Goal: Task Accomplishment & Management: Use online tool/utility

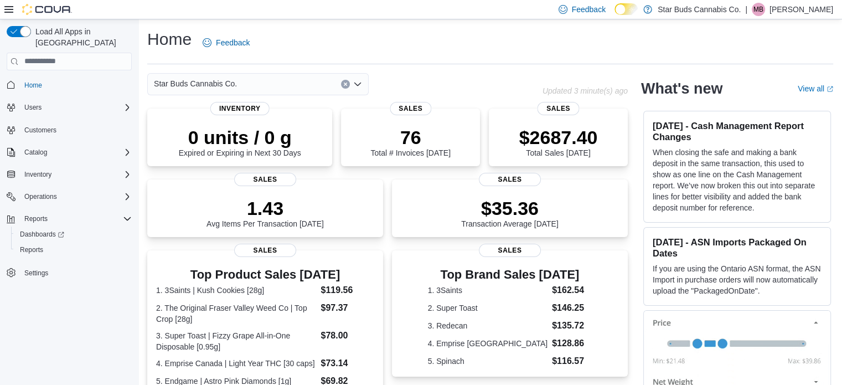
click at [585, 52] on div "Home Feedback" at bounding box center [490, 42] width 686 height 29
click at [40, 245] on span "Reports" at bounding box center [31, 249] width 23 height 9
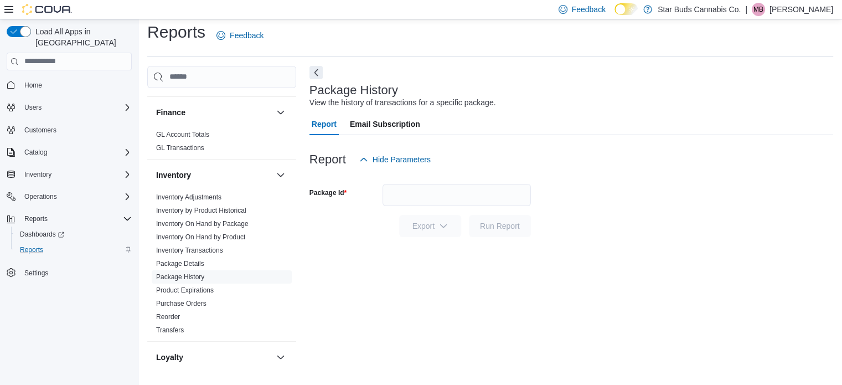
scroll to position [316, 0]
click at [196, 274] on link "Package History" at bounding box center [180, 278] width 48 height 8
click at [461, 192] on input "Package Id" at bounding box center [457, 195] width 148 height 22
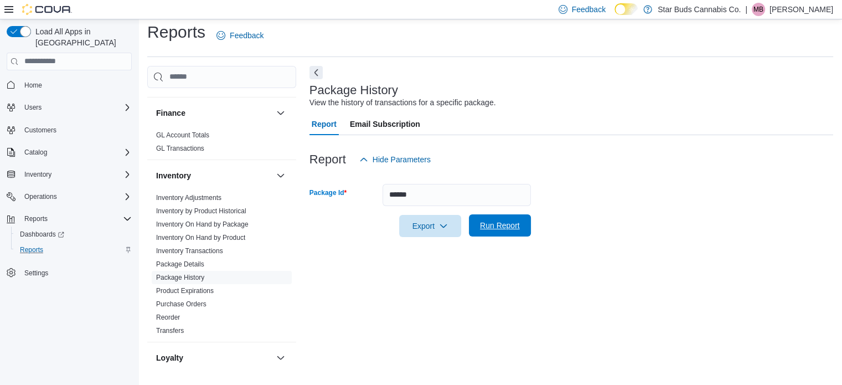
click at [506, 230] on span "Run Report" at bounding box center [500, 225] width 40 height 11
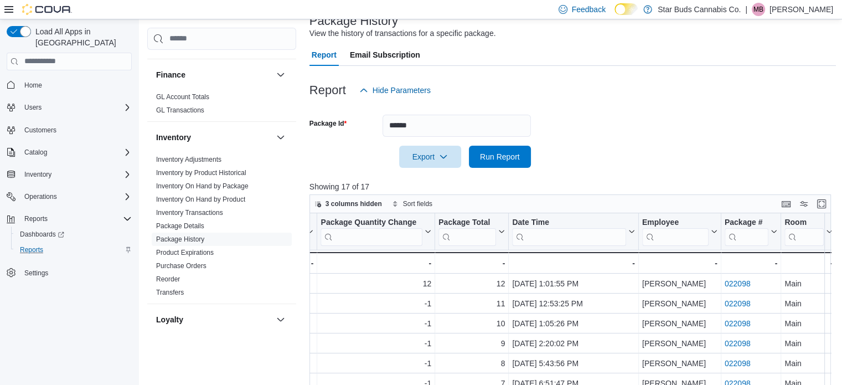
scroll to position [76, 0]
click at [415, 128] on input "******" at bounding box center [457, 126] width 148 height 22
type input "**********"
click at [518, 156] on span "Run Report" at bounding box center [500, 156] width 40 height 11
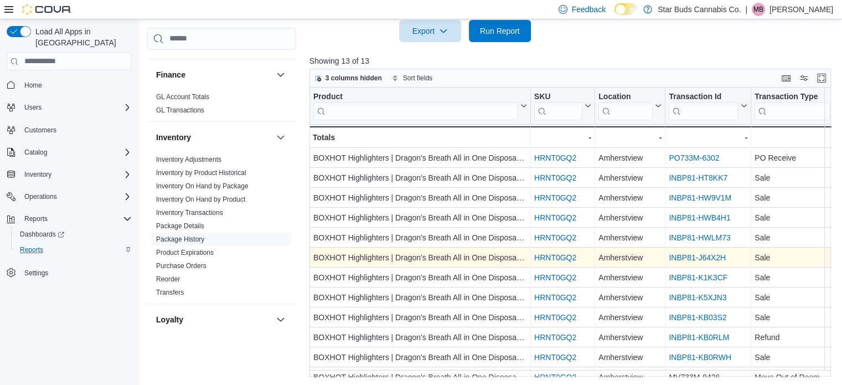
scroll to position [0, 731]
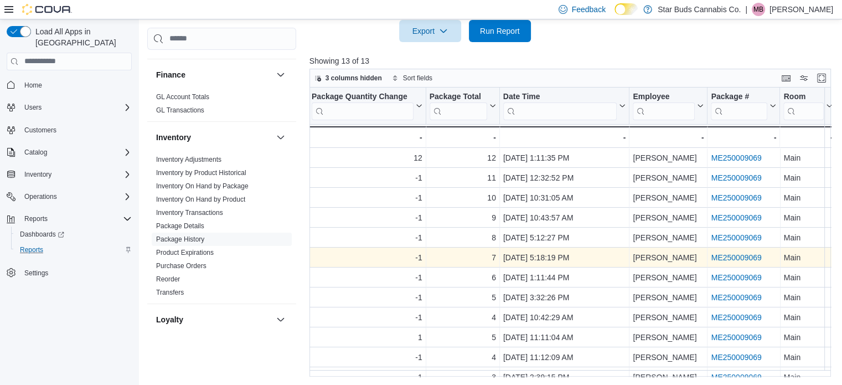
click at [367, 43] on div at bounding box center [573, 48] width 527 height 13
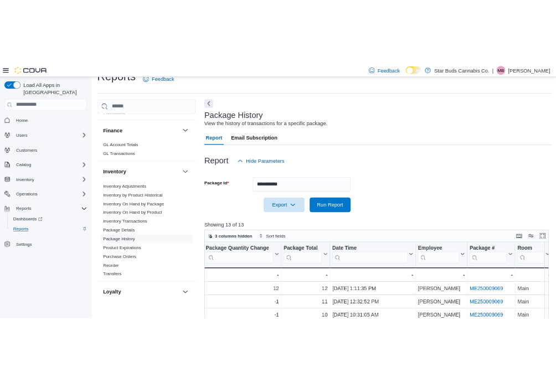
scroll to position [0, 0]
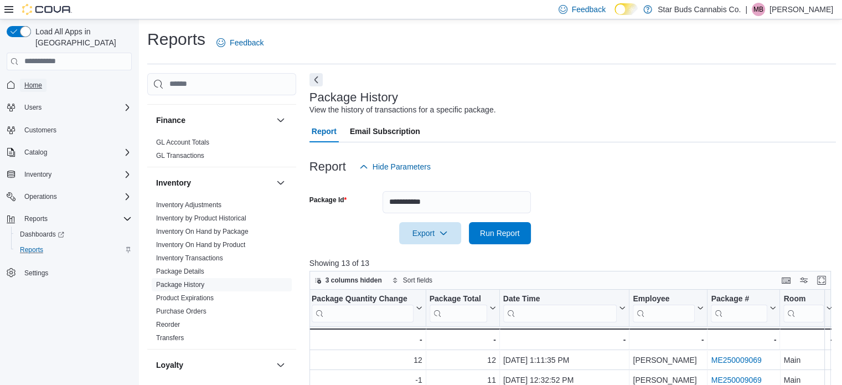
click at [33, 81] on span "Home" at bounding box center [33, 85] width 18 height 9
